Goal: Task Accomplishment & Management: Manage account settings

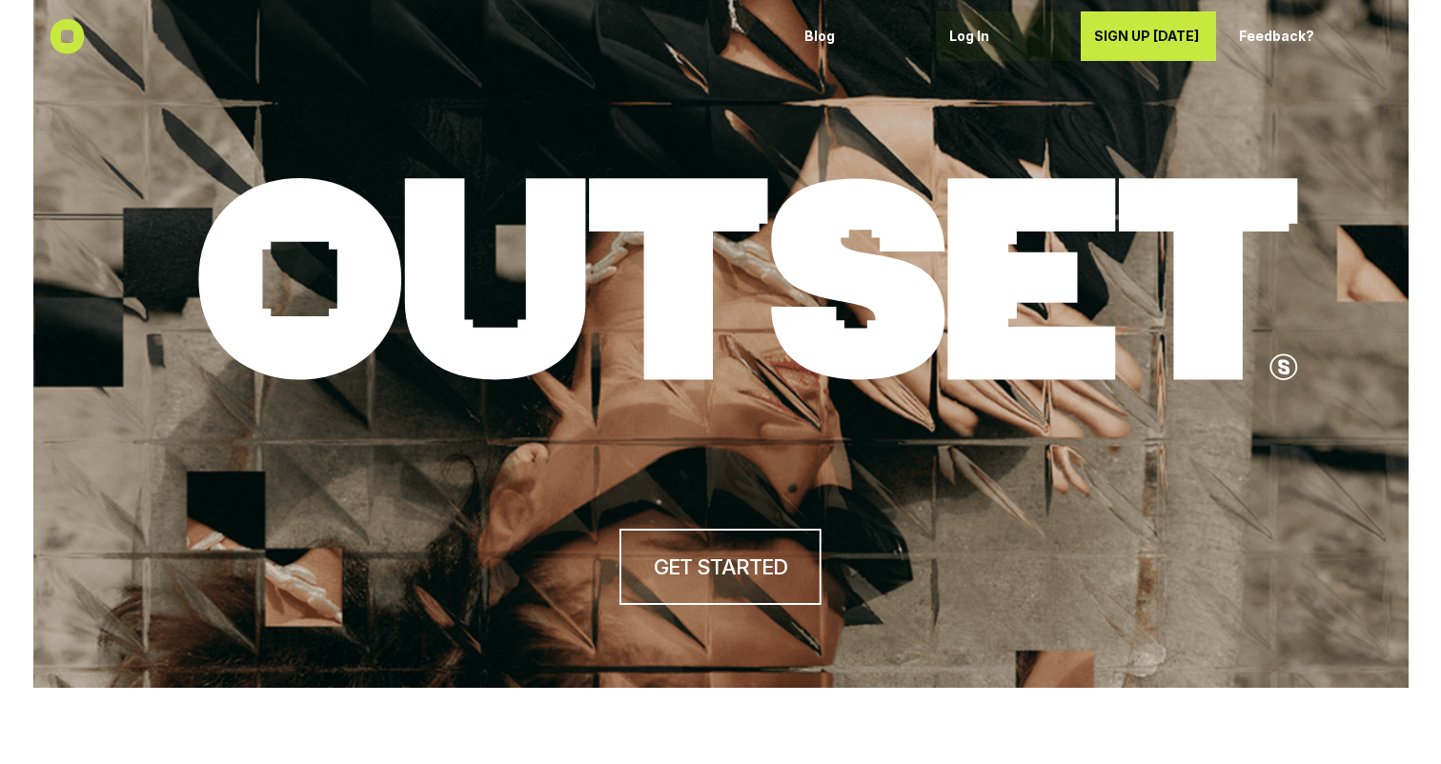
click at [982, 36] on p "Log In" at bounding box center [1003, 37] width 109 height 16
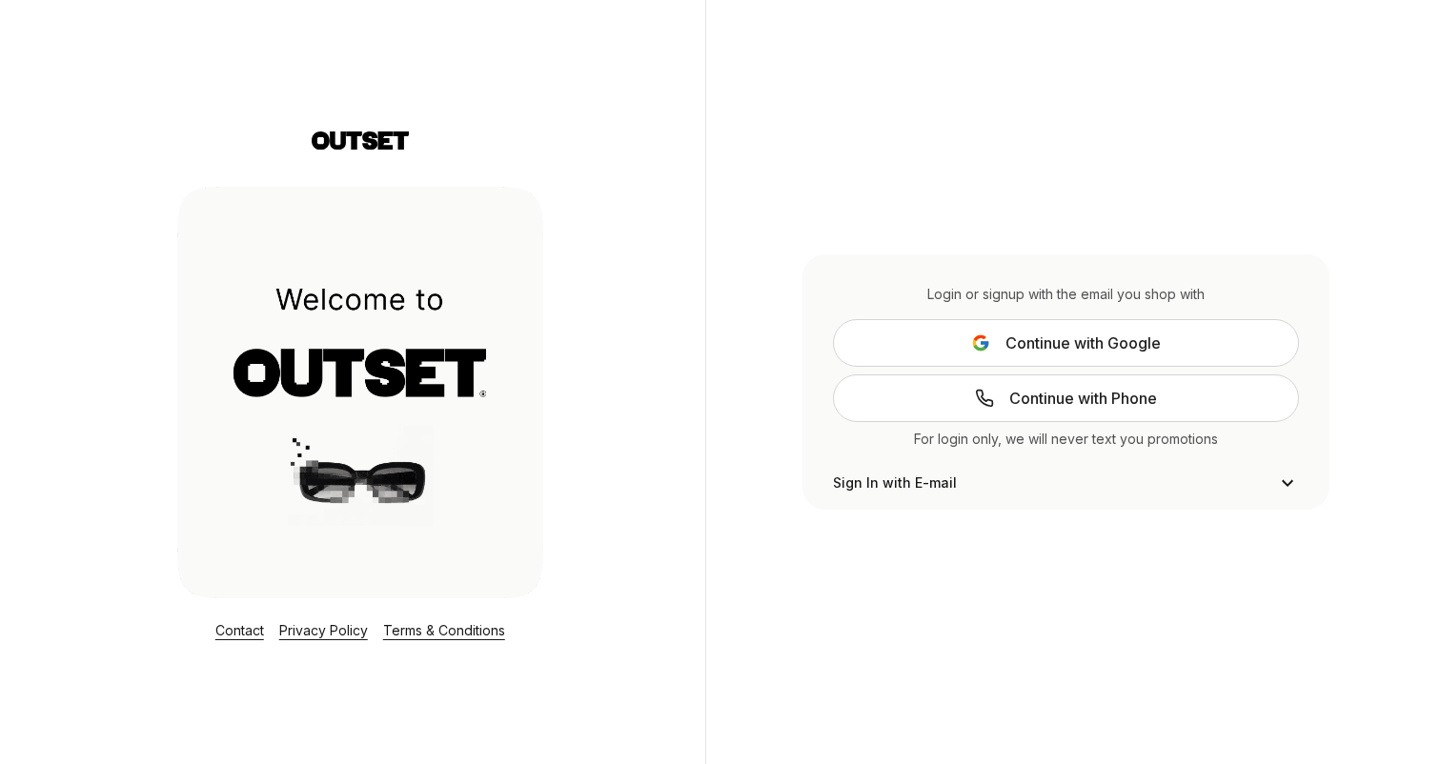
click at [982, 346] on icon at bounding box center [980, 343] width 19 height 19
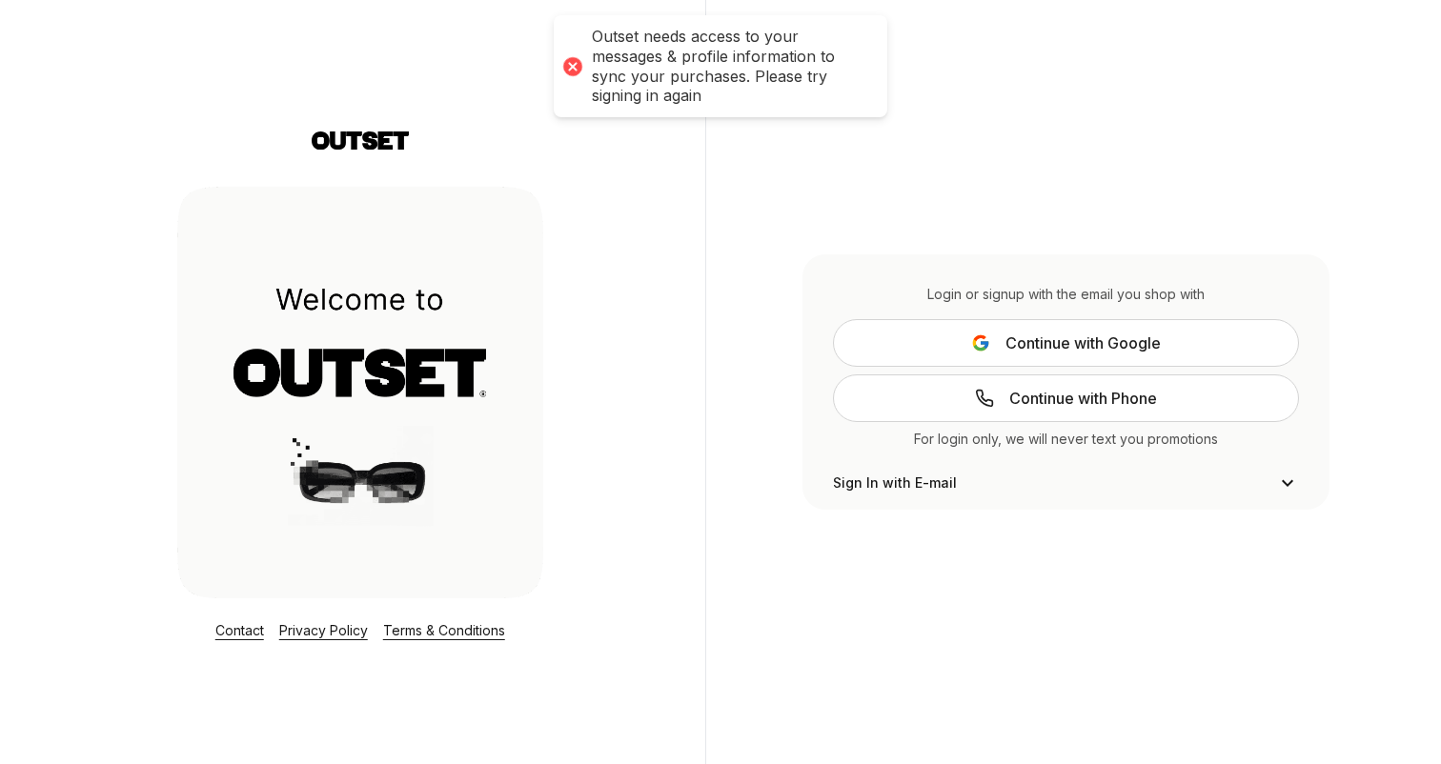
click at [952, 338] on button "Continue with Google" at bounding box center [1066, 343] width 466 height 48
